Goal: Information Seeking & Learning: Learn about a topic

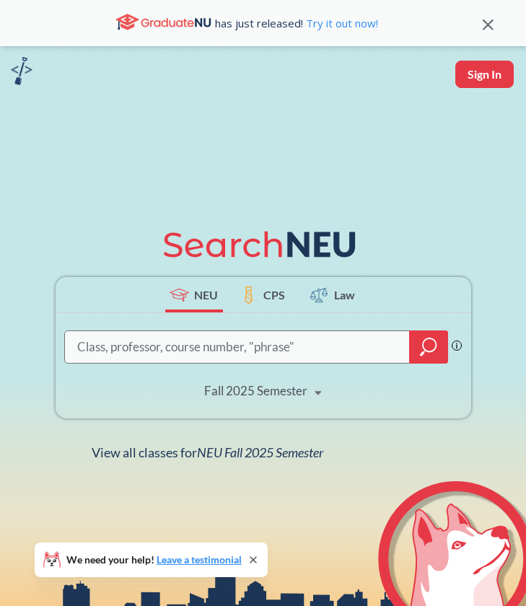
click at [264, 349] on input "search" at bounding box center [238, 347] width 324 height 29
click at [313, 392] on icon at bounding box center [318, 393] width 27 height 40
click at [362, 381] on div "Phrase search guarantees the exact search appears in the results. Ex. If you wa…" at bounding box center [264, 365] width 416 height 105
click at [287, 333] on input "search" at bounding box center [238, 347] width 324 height 29
type input "cybersecurity"
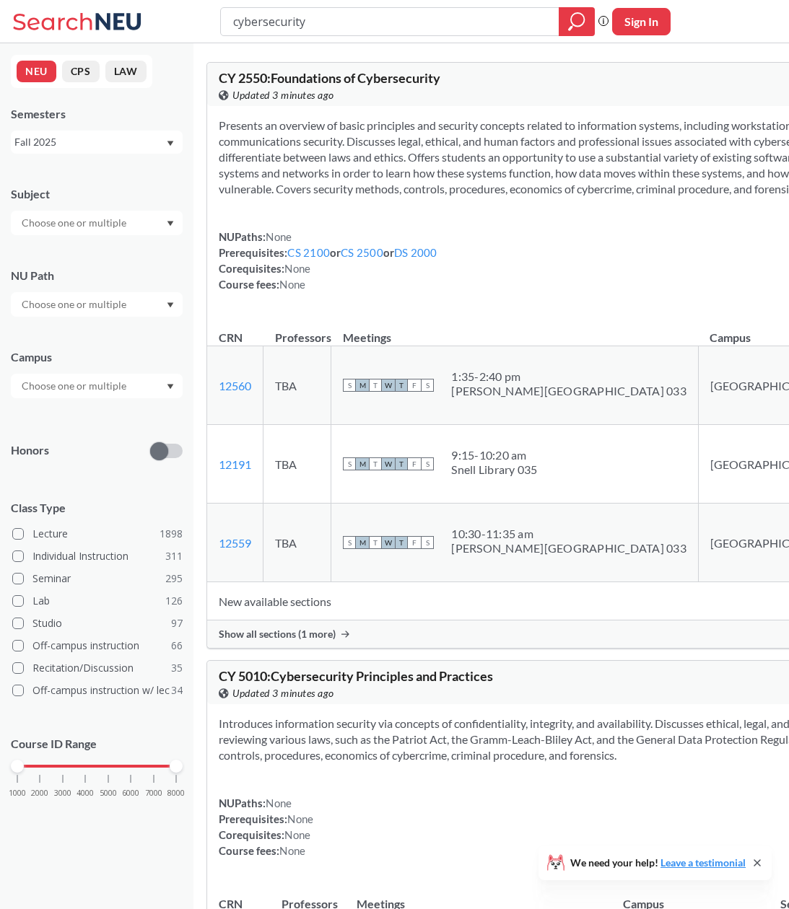
click at [101, 378] on input "text" at bounding box center [74, 385] width 121 height 17
click at [92, 468] on div "Online ( 687 )" at bounding box center [97, 458] width 172 height 40
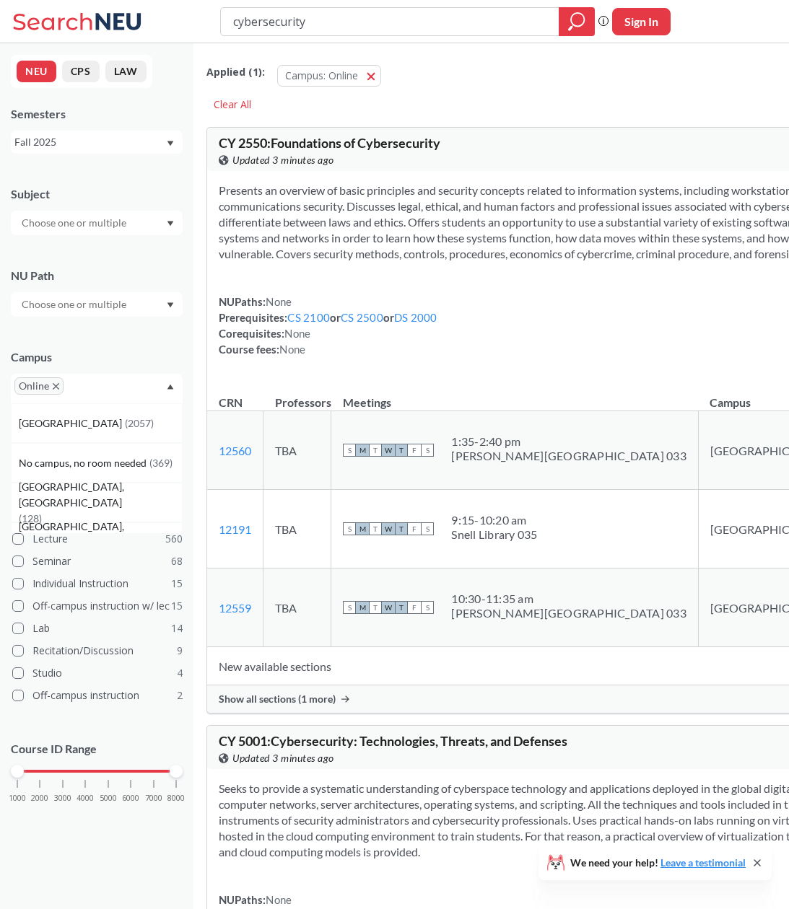
click at [155, 341] on div "Campus Online [GEOGRAPHIC_DATA] ( 2057 ) No campus, no room needed ( 369 ) [GEO…" at bounding box center [97, 369] width 172 height 69
click at [62, 536] on label "Lecture 560" at bounding box center [97, 539] width 170 height 19
click at [44, 536] on input "Lecture 560" at bounding box center [38, 537] width 12 height 12
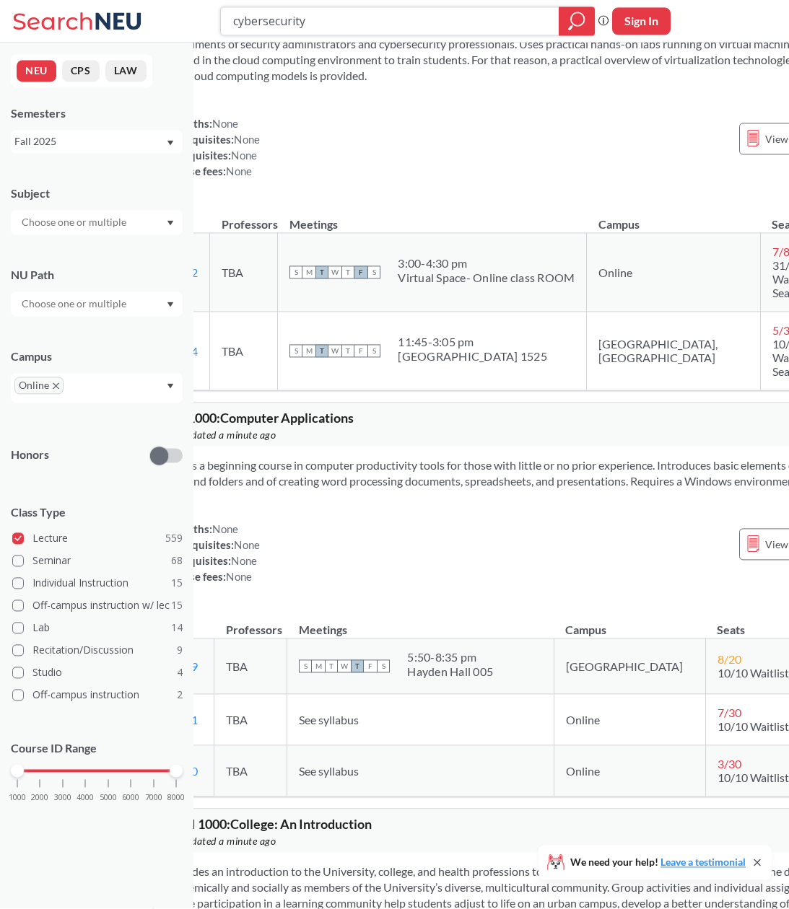
scroll to position [1403, 53]
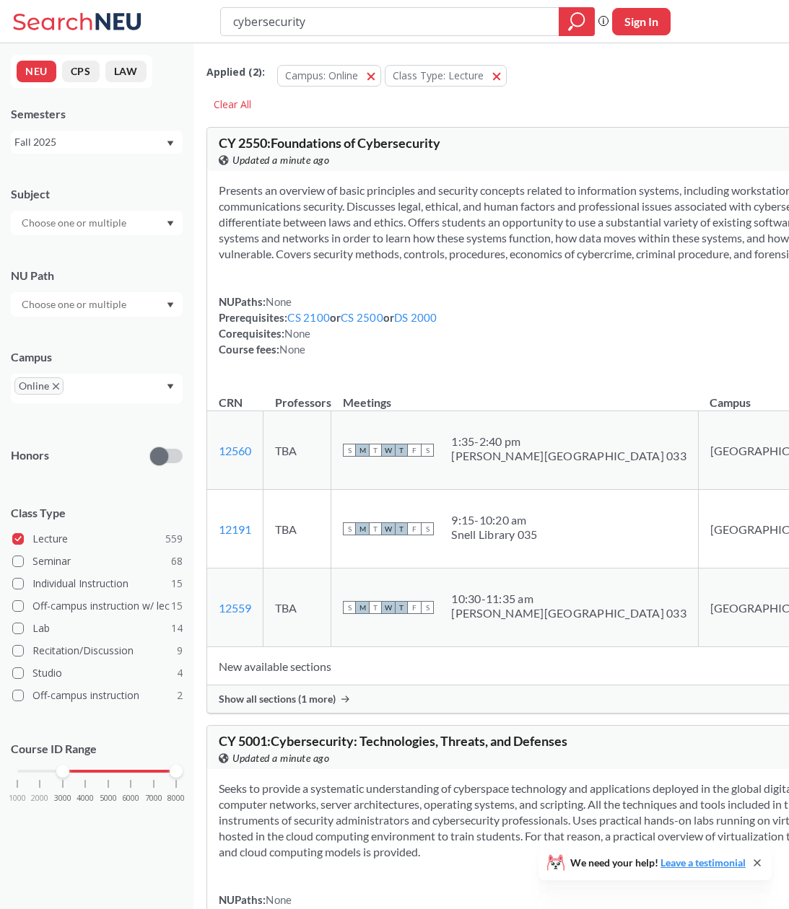
drag, startPoint x: 14, startPoint y: 769, endPoint x: 61, endPoint y: 779, distance: 47.8
click at [61, 779] on div "1000 2000 3000 4000 5000 6000 7000 8000" at bounding box center [97, 798] width 172 height 65
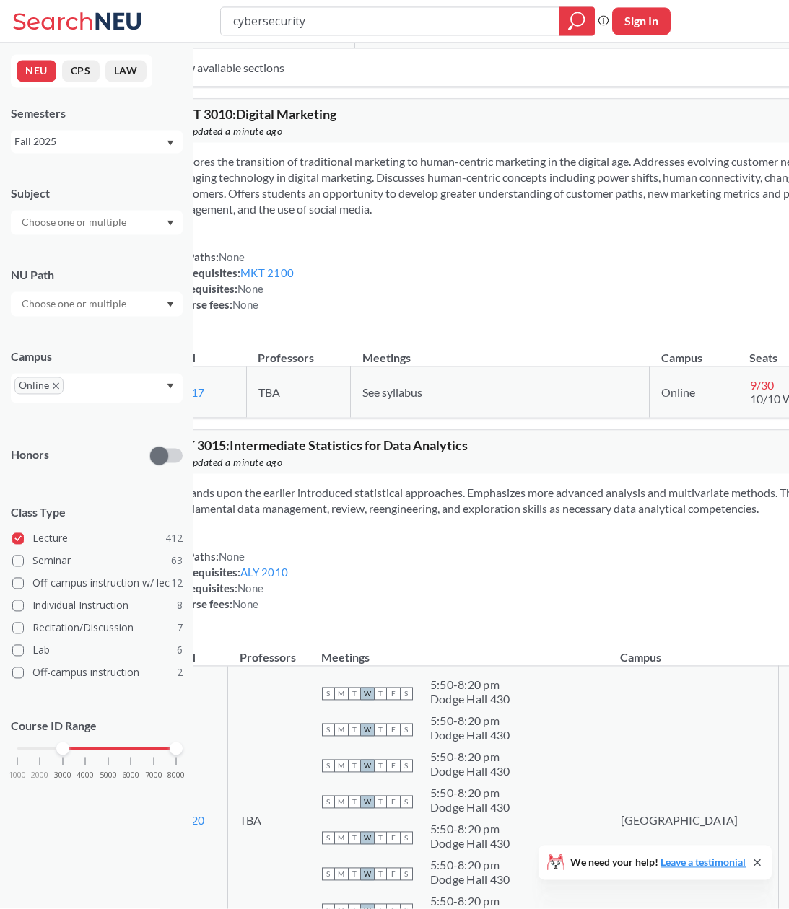
scroll to position [2079, 1]
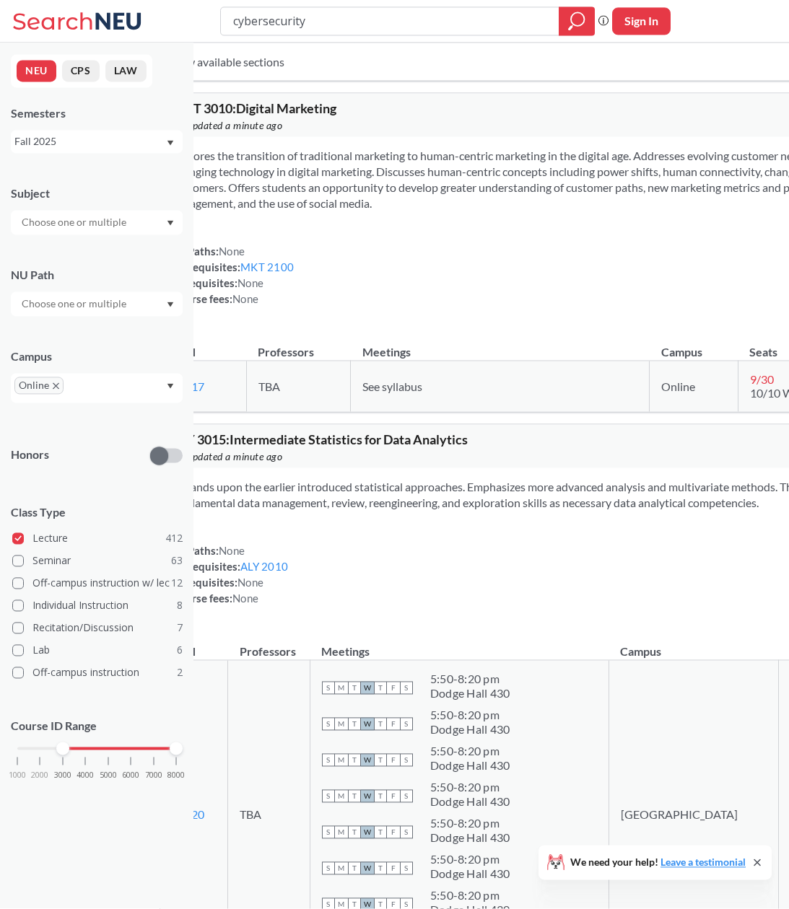
click at [113, 232] on div at bounding box center [97, 223] width 172 height 25
click at [281, 14] on input "cybersecurity" at bounding box center [390, 21] width 317 height 25
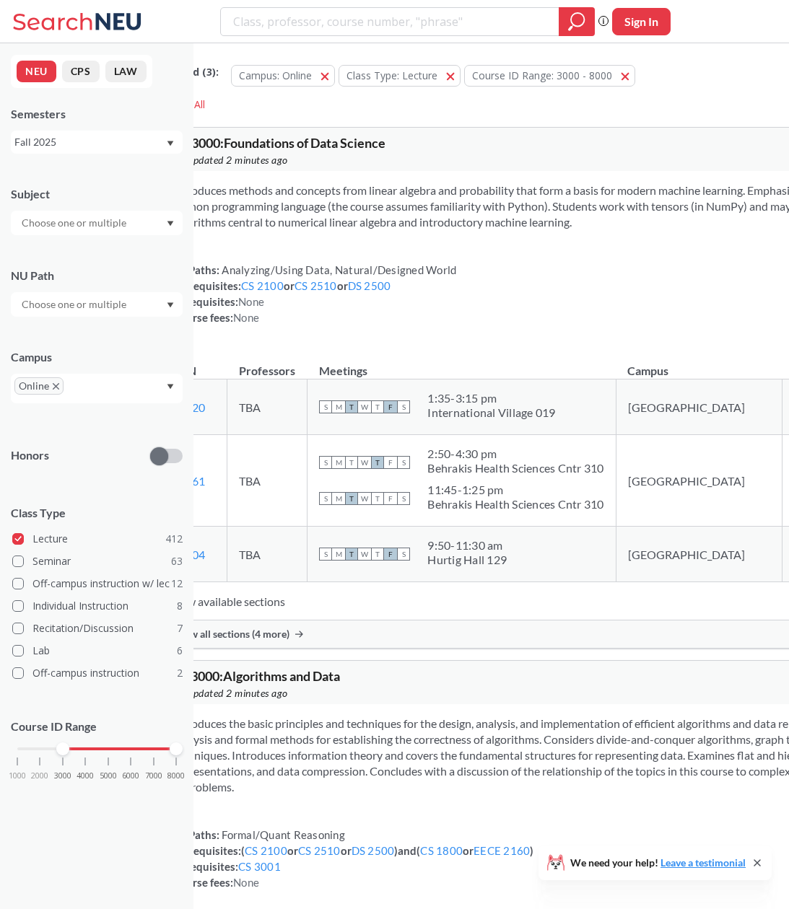
click at [89, 230] on input "text" at bounding box center [74, 222] width 121 height 17
type input "CY"
click at [88, 250] on div "CY ( 2 )" at bounding box center [100, 248] width 163 height 16
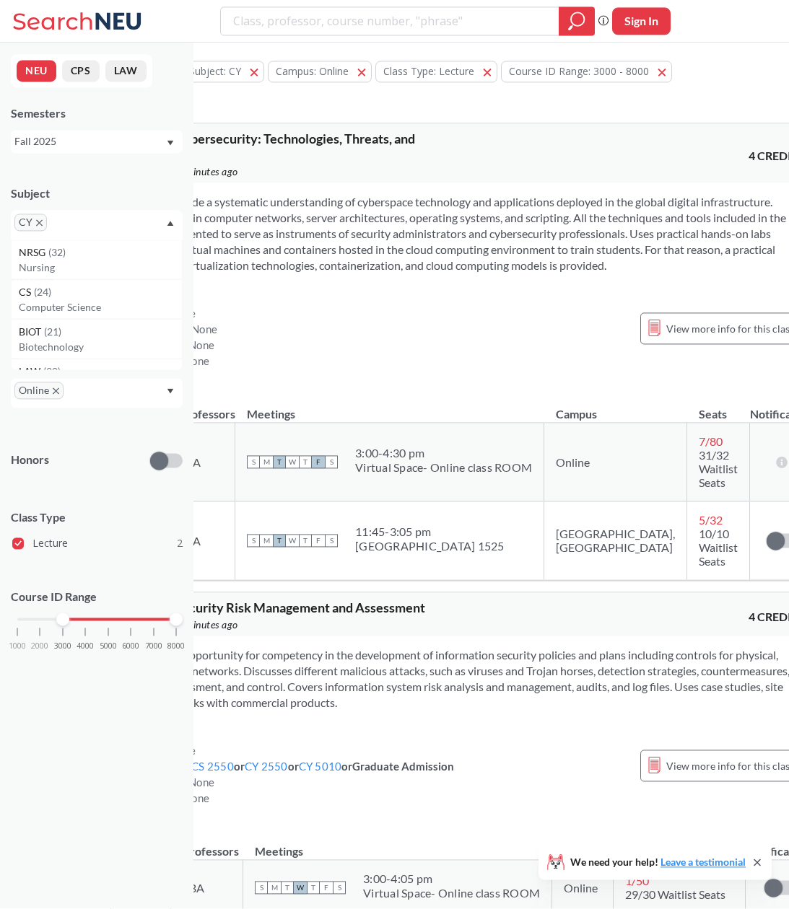
scroll to position [4, 111]
click at [646, 332] on div "View more info for this class" at bounding box center [722, 329] width 162 height 32
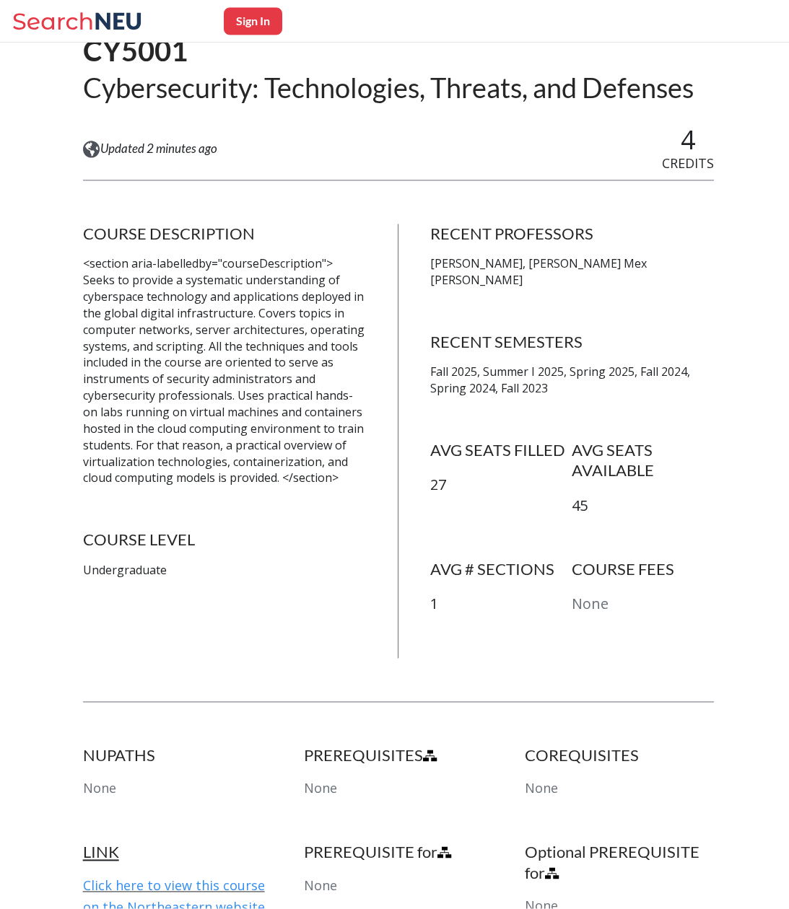
scroll to position [136, 0]
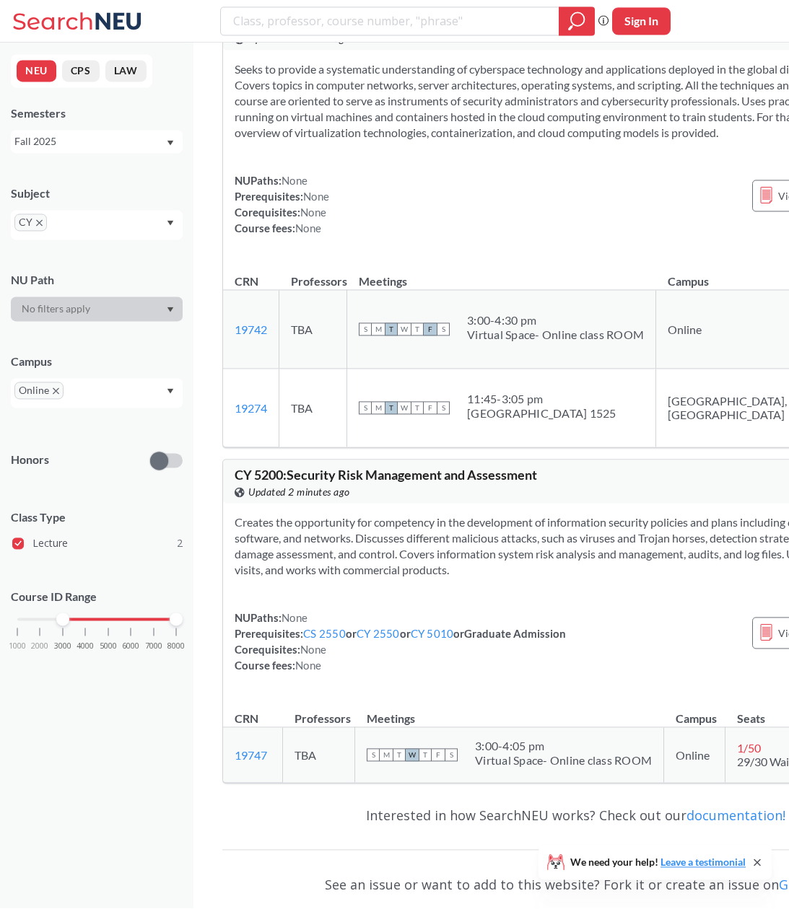
scroll to position [4, 111]
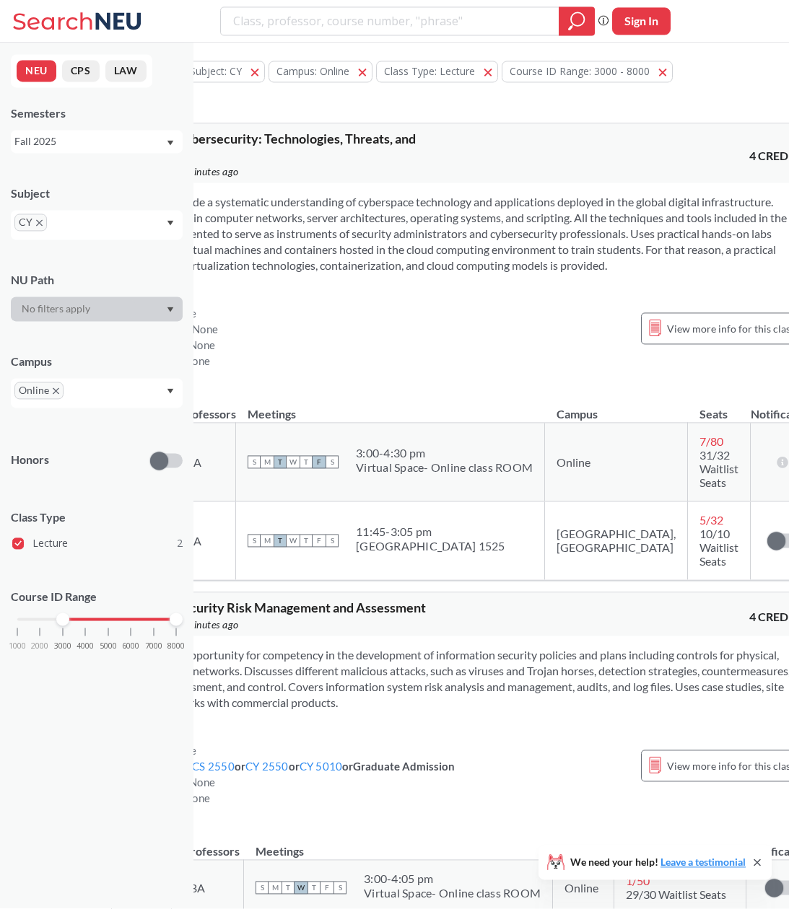
click at [477, 311] on div "Seeks to provide a systematic understanding of cyberspace technology and applic…" at bounding box center [464, 287] width 705 height 209
click at [692, 344] on div "View more info for this class" at bounding box center [722, 329] width 162 height 32
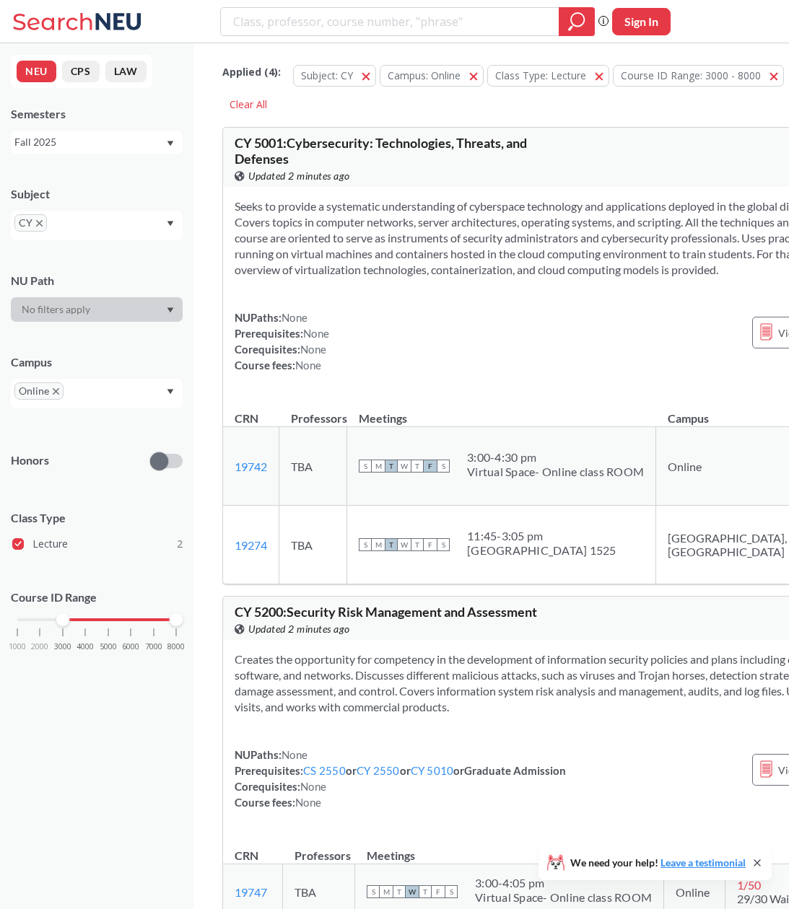
scroll to position [4, 111]
